Goal: Information Seeking & Learning: Learn about a topic

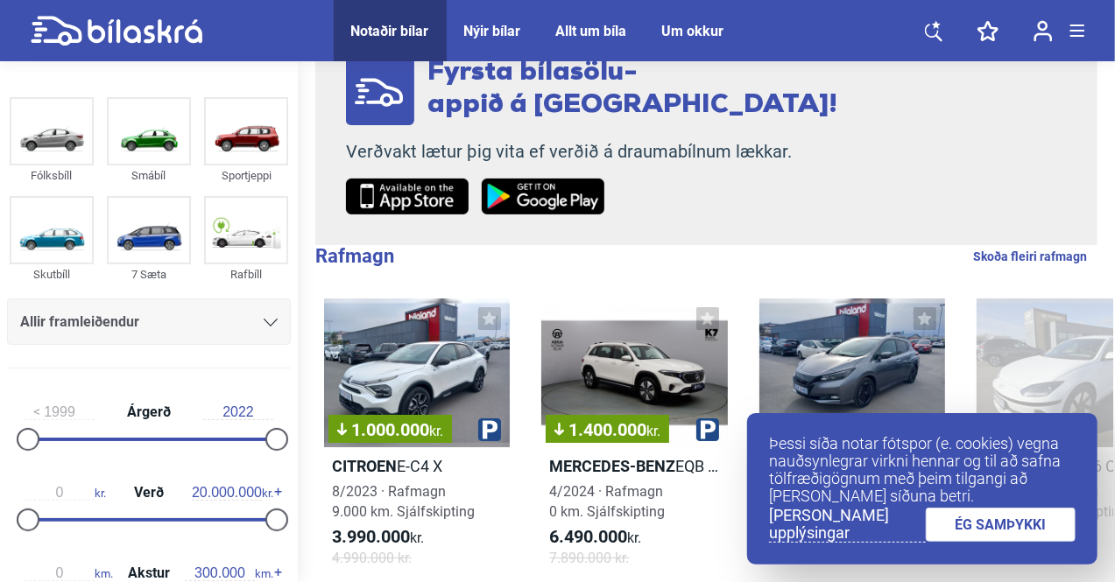
scroll to position [196, 0]
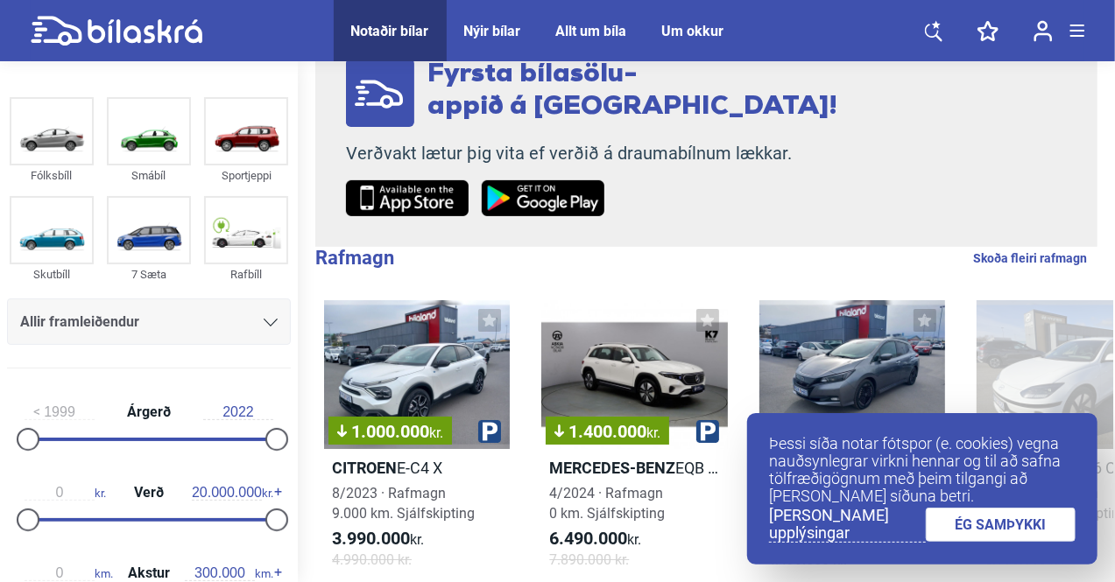
click at [1012, 541] on link "ÉG SAMÞYKKI" at bounding box center [1000, 525] width 151 height 34
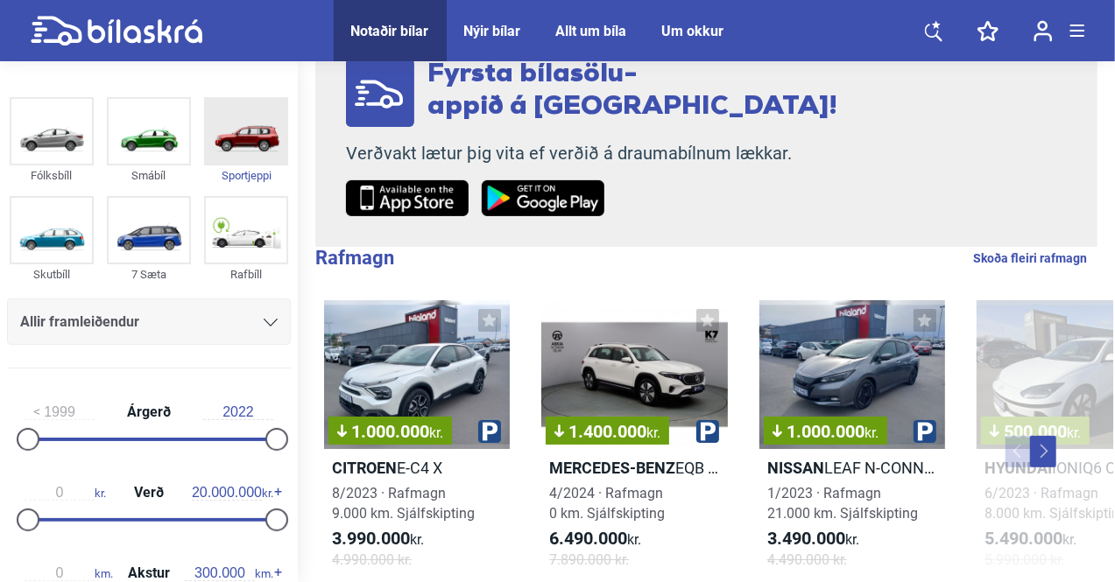
click at [254, 144] on img at bounding box center [246, 131] width 81 height 65
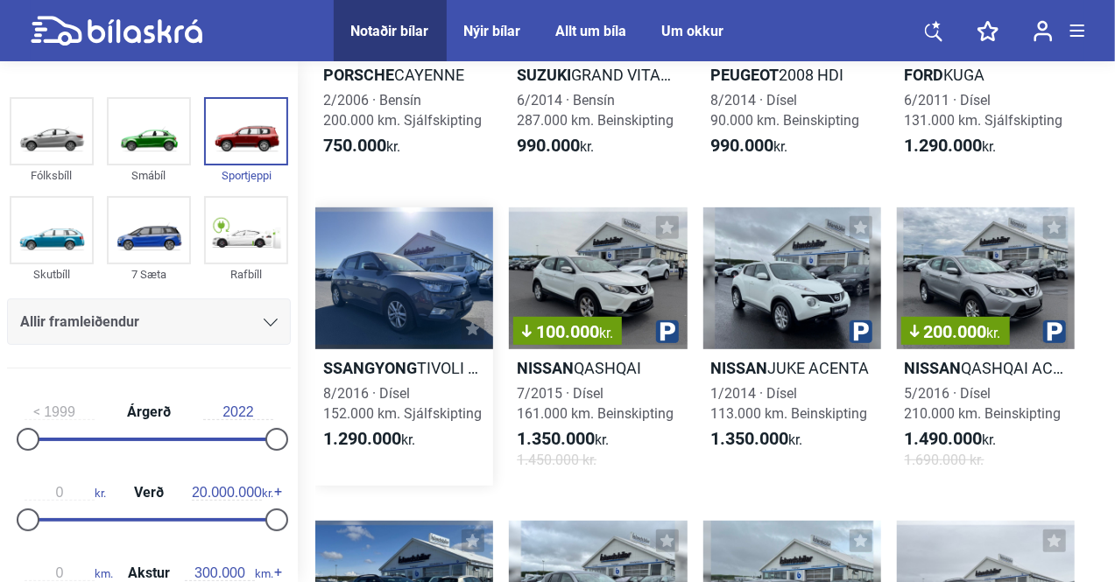
click at [402, 375] on b "Ssangyong" at bounding box center [370, 368] width 94 height 18
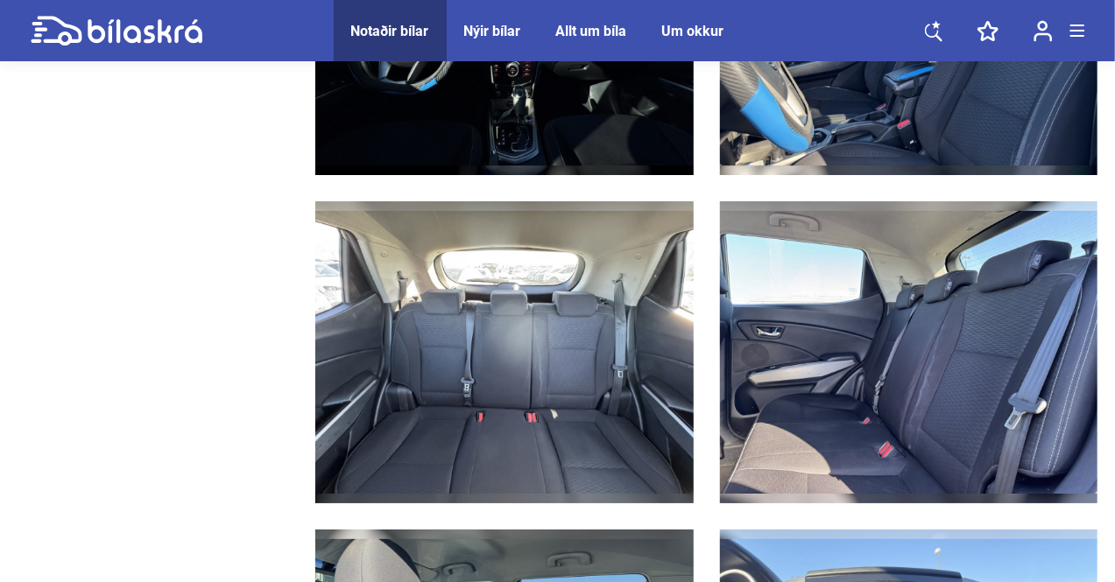
scroll to position [3131, 0]
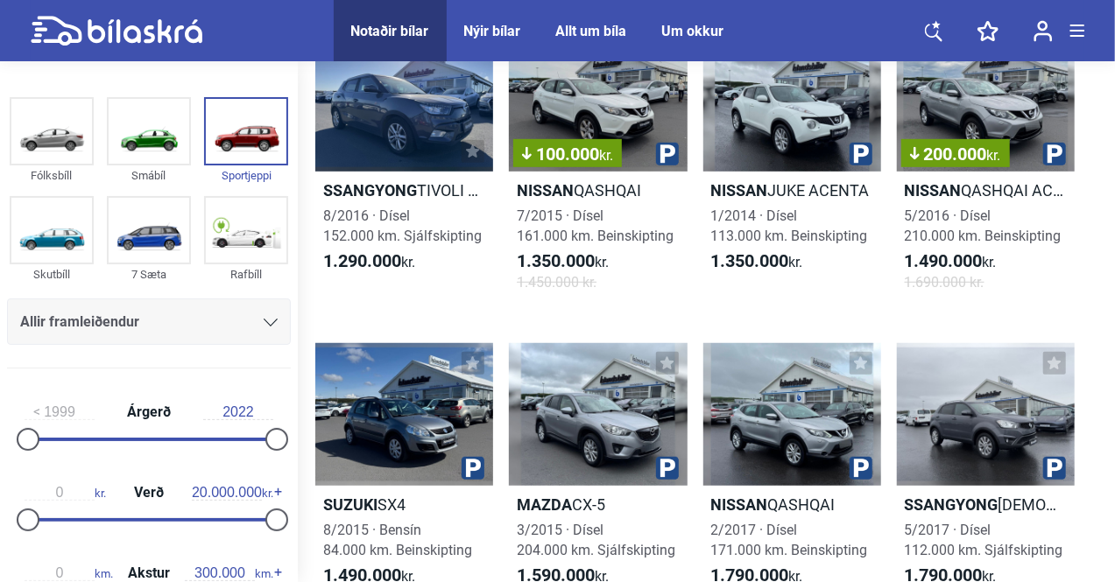
scroll to position [257, 0]
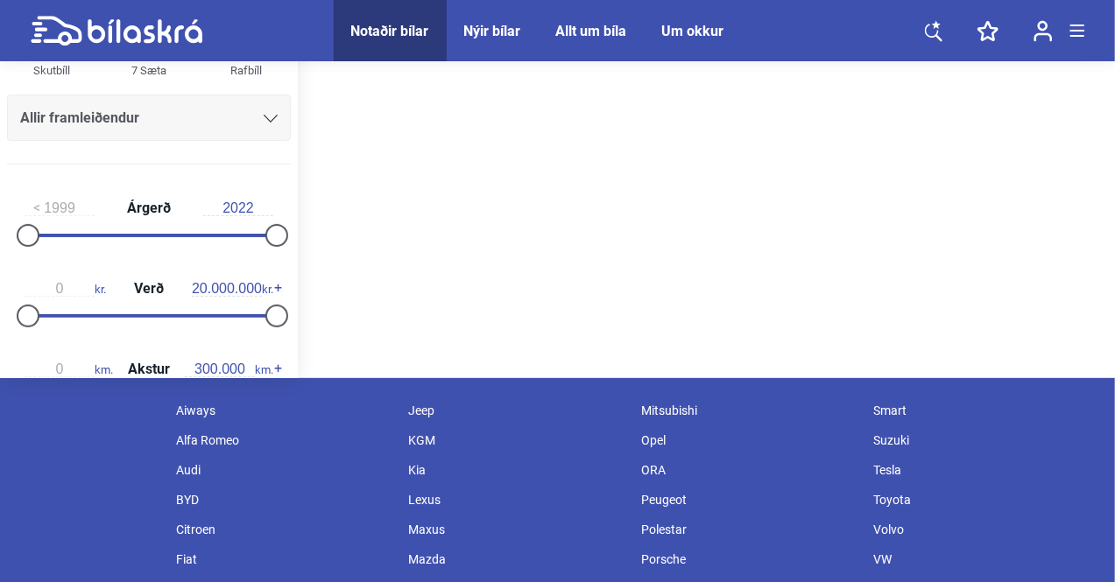
scroll to position [196, 0]
